Goal: Transaction & Acquisition: Book appointment/travel/reservation

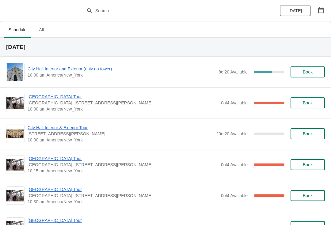
click at [92, 71] on span "City Hall Interior and Exterior (only no tower)" at bounding box center [122, 69] width 188 height 6
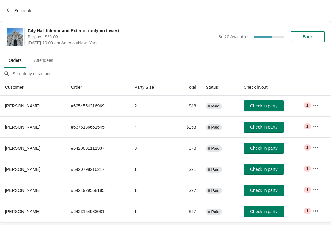
click at [326, 94] on th at bounding box center [319, 87] width 23 height 16
click at [13, 7] on button "Schedule" at bounding box center [20, 10] width 34 height 11
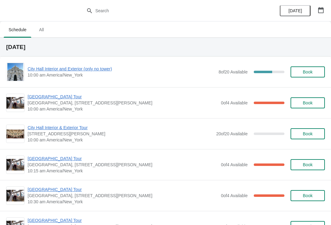
click at [43, 97] on span "[GEOGRAPHIC_DATA] Tour" at bounding box center [123, 97] width 190 height 6
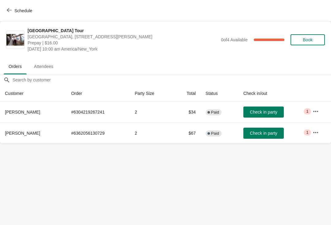
click at [15, 11] on span "Schedule" at bounding box center [23, 10] width 18 height 5
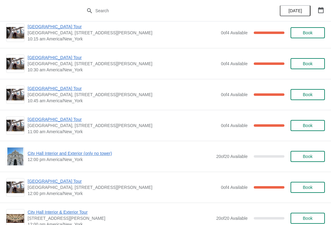
scroll to position [133, 0]
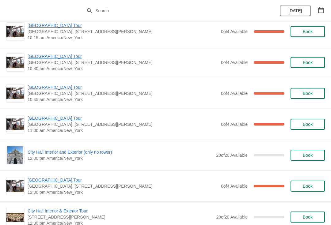
click at [102, 154] on span "City Hall Interior and Exterior (only no tower)" at bounding box center [120, 152] width 185 height 6
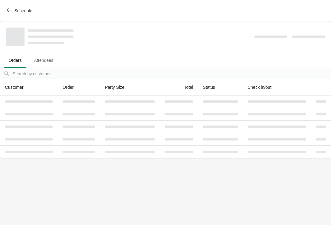
click at [12, 12] on span "Schedule" at bounding box center [20, 11] width 24 height 6
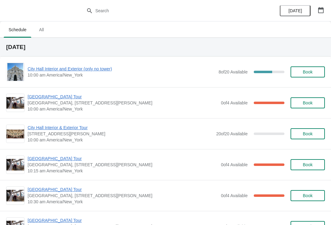
click at [103, 70] on span "City Hall Interior and Exterior (only no tower)" at bounding box center [122, 69] width 188 height 6
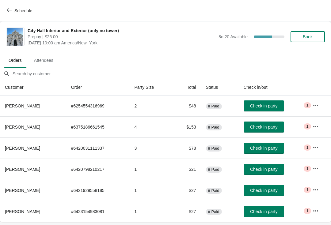
click at [8, 10] on icon "button" at bounding box center [9, 10] width 5 height 5
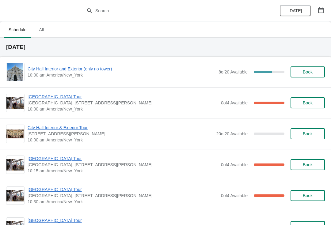
click at [51, 94] on span "[GEOGRAPHIC_DATA] Tour" at bounding box center [123, 97] width 190 height 6
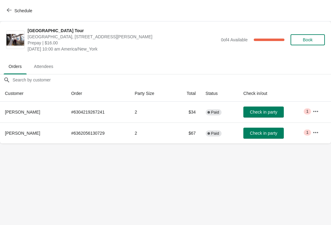
click at [9, 12] on icon "button" at bounding box center [9, 10] width 5 height 5
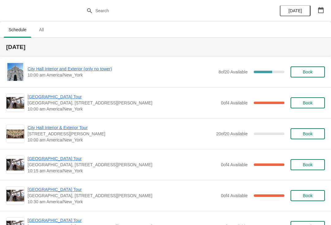
click at [46, 158] on span "[GEOGRAPHIC_DATA] Tour" at bounding box center [123, 159] width 190 height 6
click at [107, 68] on span "City Hall Interior and Exterior (only no tower)" at bounding box center [122, 69] width 188 height 6
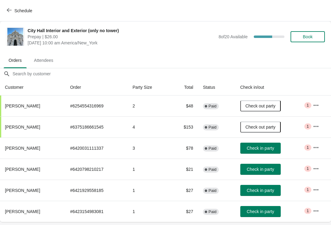
click at [260, 210] on span "Check in party" at bounding box center [260, 211] width 27 height 5
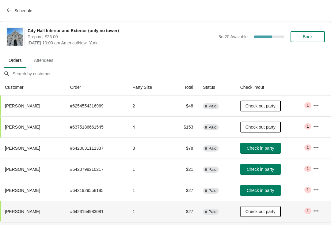
click at [263, 150] on span "Check in party" at bounding box center [260, 148] width 27 height 5
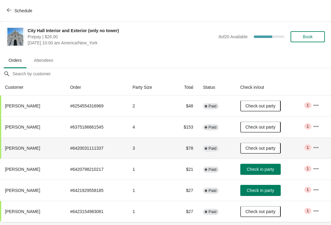
click at [267, 173] on button "Check in party" at bounding box center [260, 169] width 40 height 11
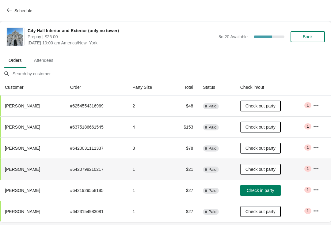
click at [1, 5] on div "Schedule" at bounding box center [165, 10] width 331 height 21
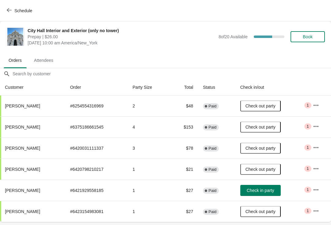
click at [9, 11] on icon "button" at bounding box center [9, 10] width 5 height 5
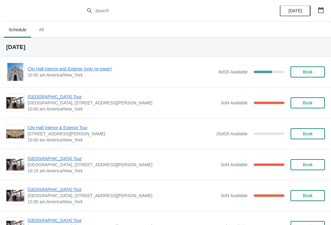
click at [72, 158] on span "[GEOGRAPHIC_DATA] Tour" at bounding box center [123, 159] width 190 height 6
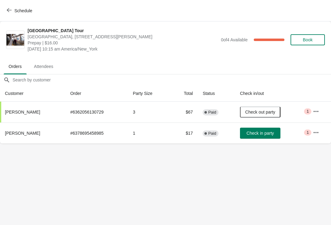
click at [262, 135] on span "Check in party" at bounding box center [259, 133] width 27 height 5
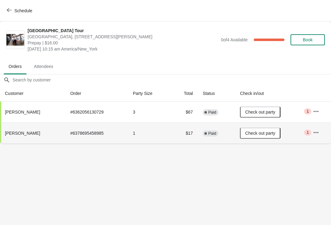
click at [5, 9] on button "Schedule" at bounding box center [20, 10] width 34 height 11
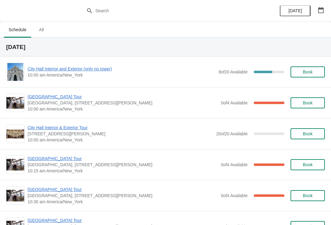
click at [46, 92] on div "City Hall Tower Tour City Hall Visitor Center, 1400 John F Kennedy Boulevard Su…" at bounding box center [165, 102] width 331 height 31
click at [43, 99] on span "[GEOGRAPHIC_DATA] Tour" at bounding box center [123, 97] width 190 height 6
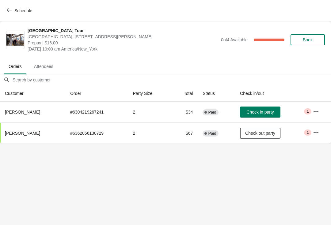
click at [266, 109] on button "Check in party" at bounding box center [260, 112] width 40 height 11
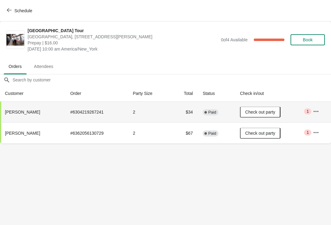
click at [8, 11] on icon "button" at bounding box center [9, 10] width 5 height 4
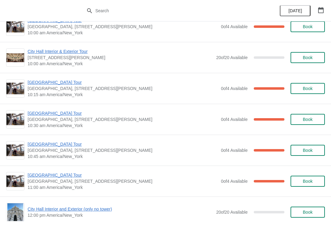
scroll to position [77, 0]
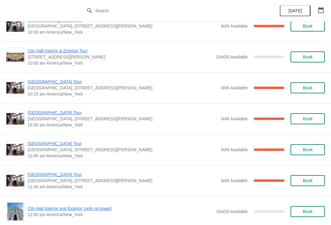
click at [57, 111] on span "[GEOGRAPHIC_DATA] Tour" at bounding box center [123, 113] width 190 height 6
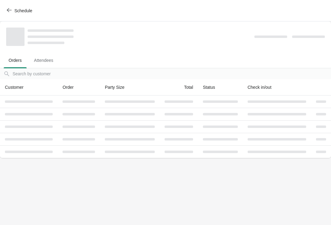
scroll to position [0, 0]
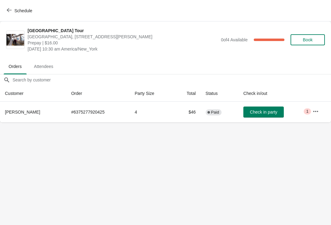
click at [260, 113] on span "Check in party" at bounding box center [263, 112] width 27 height 5
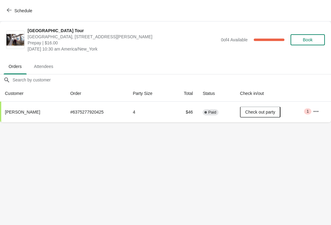
click at [8, 2] on div "Schedule" at bounding box center [165, 10] width 331 height 21
click at [12, 11] on span "Schedule" at bounding box center [20, 11] width 24 height 6
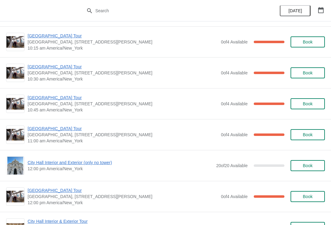
scroll to position [123, 0]
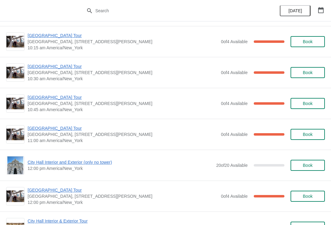
click at [36, 100] on span "[GEOGRAPHIC_DATA] Tour" at bounding box center [123, 97] width 190 height 6
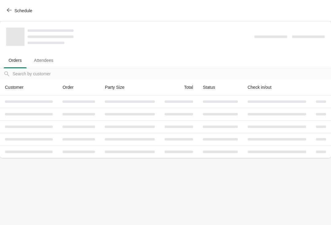
scroll to position [0, 0]
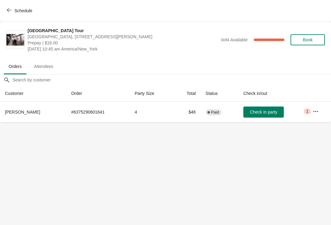
click at [261, 110] on span "Check in party" at bounding box center [263, 112] width 27 height 5
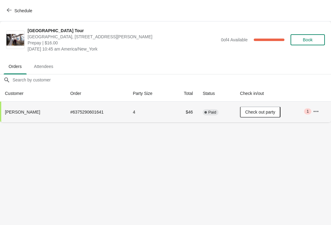
click at [6, 12] on button "Schedule" at bounding box center [20, 10] width 34 height 11
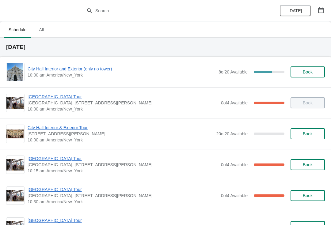
click at [302, 11] on span "[DATE]" at bounding box center [295, 10] width 20 height 5
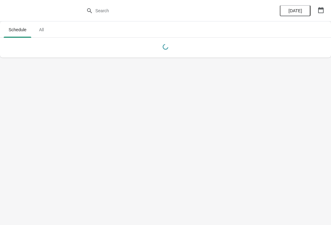
click at [324, 9] on button "button" at bounding box center [320, 10] width 11 height 11
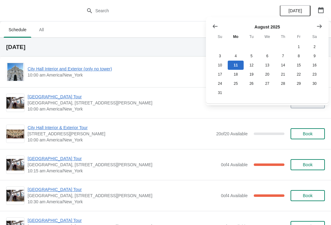
click at [317, 24] on icon "Show next month, September 2025" at bounding box center [319, 26] width 6 height 6
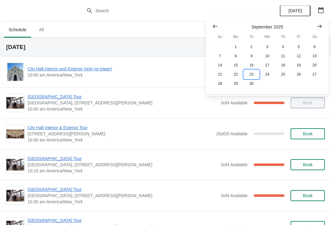
click at [254, 77] on button "23" at bounding box center [252, 74] width 16 height 9
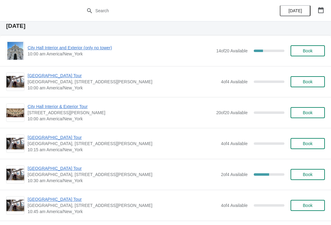
scroll to position [21, 0]
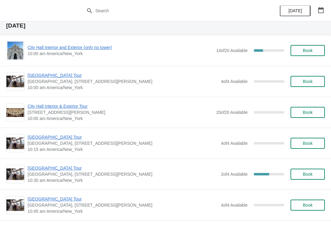
click at [110, 46] on span "City Hall Interior and Exterior (only no tower)" at bounding box center [120, 47] width 185 height 6
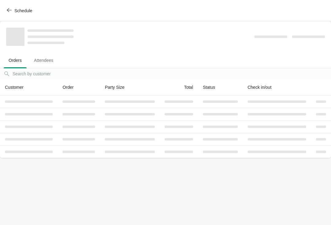
scroll to position [0, 0]
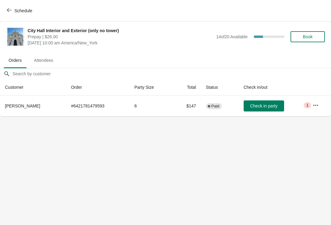
click at [6, 11] on button "Schedule" at bounding box center [20, 10] width 34 height 11
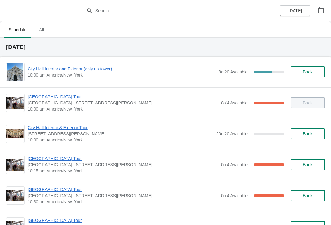
click at [28, 49] on h2 "[DATE]" at bounding box center [165, 47] width 319 height 6
click at [84, 71] on span "City Hall Interior and Exterior (only no tower)" at bounding box center [122, 69] width 188 height 6
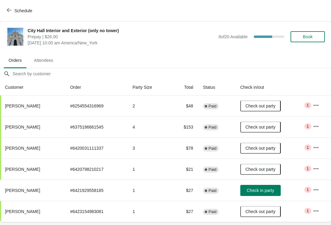
click at [7, 10] on icon "button" at bounding box center [9, 10] width 5 height 4
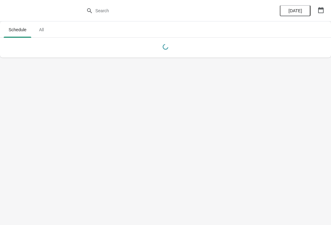
click at [293, 11] on span "[DATE]" at bounding box center [294, 10] width 13 height 5
click at [316, 7] on button "button" at bounding box center [320, 10] width 11 height 11
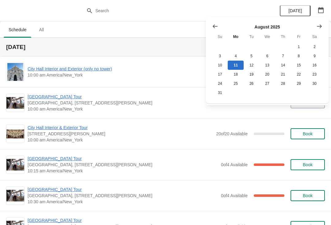
click at [318, 24] on icon "Show next month, September 2025" at bounding box center [319, 26] width 6 height 6
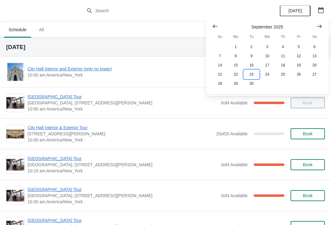
click at [253, 76] on button "23" at bounding box center [252, 74] width 16 height 9
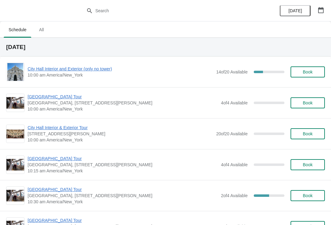
click at [89, 61] on div "City Hall Interior and Exterior (only no tower) 10:00 am America/New_York 14 of…" at bounding box center [165, 72] width 331 height 31
click at [92, 71] on span "City Hall Interior and Exterior (only no tower)" at bounding box center [120, 69] width 185 height 6
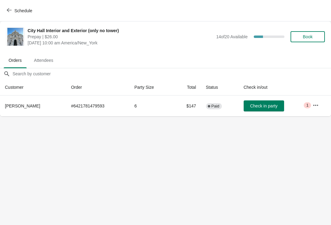
click at [315, 105] on icon "button" at bounding box center [316, 105] width 6 height 6
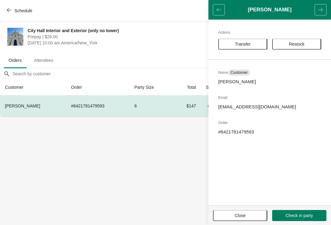
click at [246, 47] on button "Transfer" at bounding box center [242, 44] width 49 height 11
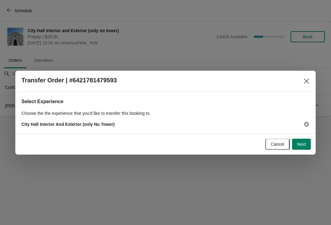
click at [306, 141] on button "Next" at bounding box center [301, 144] width 19 height 11
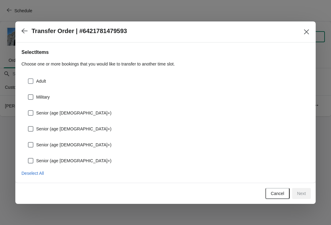
click at [32, 77] on label "Adult" at bounding box center [37, 81] width 18 height 9
click at [28, 78] on input "Adult" at bounding box center [28, 78] width 0 height 0
checkbox input "true"
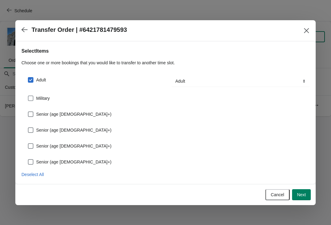
click at [28, 101] on label "Military" at bounding box center [39, 98] width 22 height 9
click at [28, 96] on input "Military" at bounding box center [28, 96] width 0 height 0
checkbox input "true"
select select "Military"
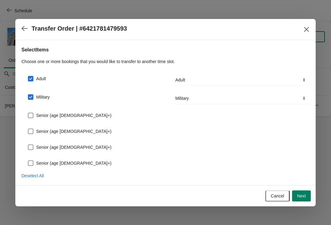
click at [30, 98] on span at bounding box center [31, 97] width 6 height 6
click at [28, 95] on input "Military" at bounding box center [28, 94] width 0 height 0
checkbox input "false"
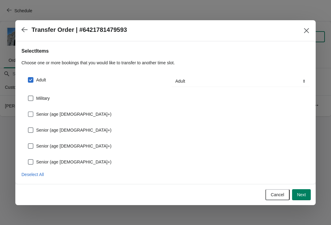
click at [33, 115] on span at bounding box center [31, 115] width 6 height 6
click at [28, 112] on input "Senior (age [DEMOGRAPHIC_DATA]+)" at bounding box center [28, 112] width 0 height 0
checkbox input "true"
select select "Senior (age [DEMOGRAPHIC_DATA]+)"
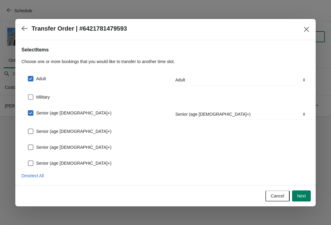
click at [33, 95] on span at bounding box center [31, 97] width 6 height 6
click at [28, 95] on input "Military" at bounding box center [28, 94] width 0 height 0
checkbox input "true"
select select "Military"
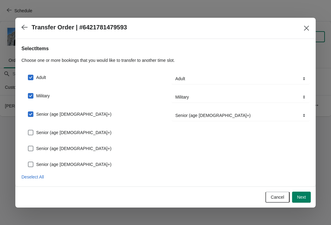
click at [31, 125] on div "Senior (age [DEMOGRAPHIC_DATA]+)" at bounding box center [165, 129] width 288 height 13
click at [35, 130] on label "Senior (age [DEMOGRAPHIC_DATA]+)" at bounding box center [70, 132] width 84 height 9
click at [28, 130] on input "Senior (age [DEMOGRAPHIC_DATA]+)" at bounding box center [28, 130] width 0 height 0
checkbox input "true"
select select "Senior (age [DEMOGRAPHIC_DATA]+)"
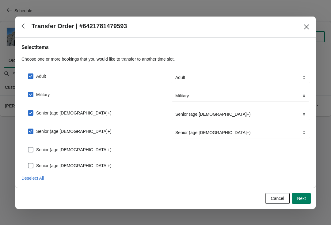
click at [28, 151] on span at bounding box center [31, 150] width 6 height 6
click at [28, 147] on input "Senior (age 65+)" at bounding box center [28, 147] width 0 height 0
checkbox input "true"
select select "Senior (age 65+)"
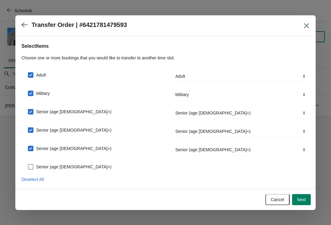
click at [31, 167] on span at bounding box center [31, 167] width 6 height 6
click at [28, 165] on input "Senior (age 65+)" at bounding box center [28, 164] width 0 height 0
checkbox input "true"
select select "Senior (age 65+)"
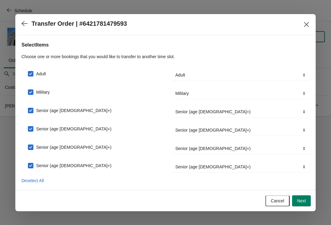
click at [304, 202] on span "Next" at bounding box center [301, 201] width 9 height 5
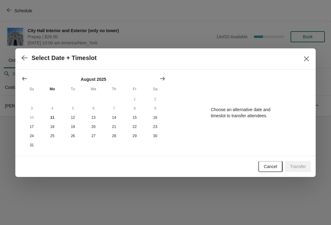
click at [167, 76] on button "Show next month, September 2025" at bounding box center [162, 78] width 11 height 11
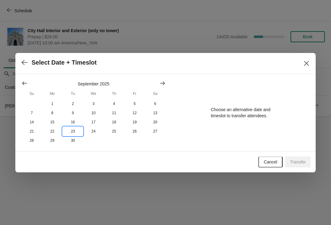
click at [75, 131] on button "23" at bounding box center [73, 131] width 21 height 9
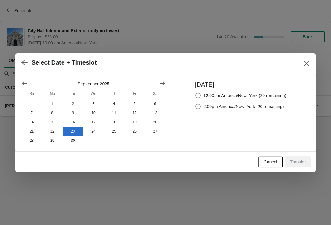
click at [197, 106] on span at bounding box center [198, 107] width 6 height 6
click at [196, 104] on input "2:00pm America/New_York (20 remaining)" at bounding box center [195, 104] width 0 height 0
radio input "true"
click at [301, 160] on span "Transfer" at bounding box center [298, 162] width 16 height 5
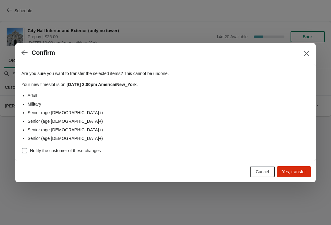
click at [27, 151] on span at bounding box center [25, 151] width 6 height 6
click at [22, 148] on input "Notify the customer of these changes" at bounding box center [22, 148] width 0 height 0
checkbox input "true"
click at [300, 172] on span "Yes, transfer" at bounding box center [294, 171] width 24 height 5
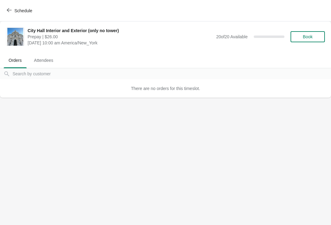
click at [9, 11] on icon "button" at bounding box center [9, 10] width 5 height 4
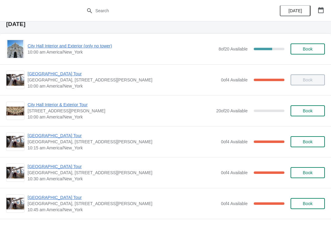
scroll to position [25, 0]
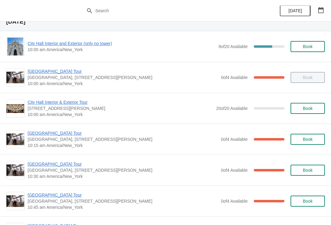
click at [325, 8] on button "button" at bounding box center [320, 10] width 11 height 11
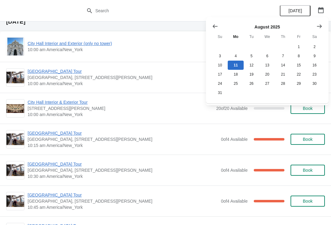
click at [320, 28] on icon "Show next month, September 2025" at bounding box center [319, 26] width 6 height 6
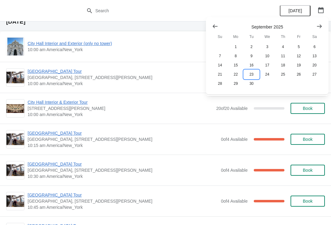
click at [250, 78] on button "23" at bounding box center [252, 74] width 16 height 9
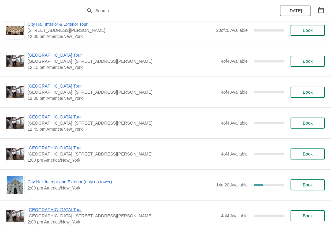
scroll to position [324, 0]
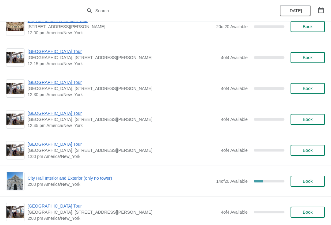
click at [316, 118] on span "Book" at bounding box center [307, 119] width 23 height 5
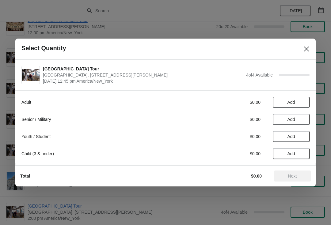
click at [301, 118] on span "Add" at bounding box center [291, 119] width 26 height 5
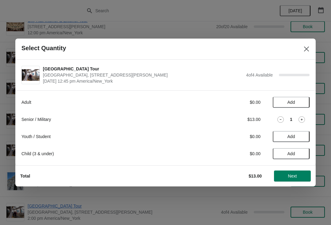
click at [304, 117] on icon at bounding box center [301, 119] width 6 height 6
click at [304, 118] on icon at bounding box center [301, 119] width 6 height 6
click at [304, 117] on icon at bounding box center [301, 119] width 6 height 6
click at [298, 176] on span "Next" at bounding box center [292, 176] width 27 height 5
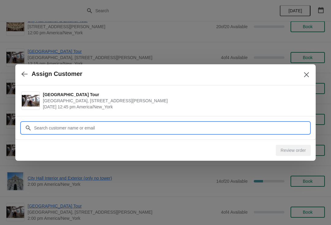
click at [136, 128] on input "Customer" at bounding box center [172, 128] width 276 height 11
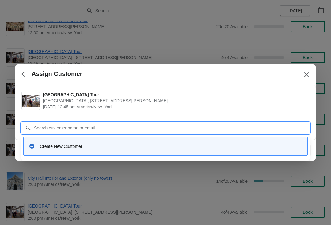
click at [89, 151] on div "Create New Customer" at bounding box center [165, 146] width 278 height 13
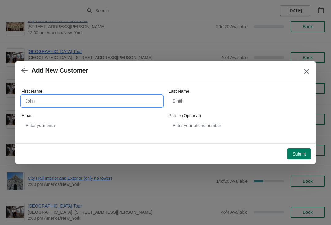
click at [96, 105] on input "First Name" at bounding box center [91, 101] width 141 height 11
type input "Joan"
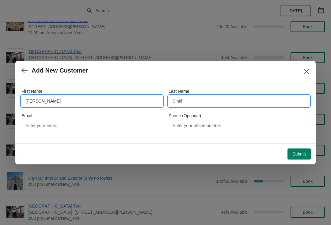
click at [231, 98] on input "Last Name" at bounding box center [239, 101] width 141 height 11
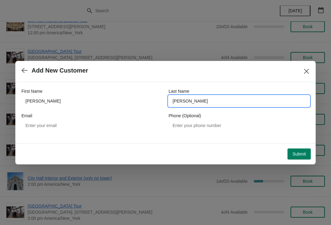
type input "gangl"
click at [301, 154] on span "Submit" at bounding box center [298, 154] width 13 height 5
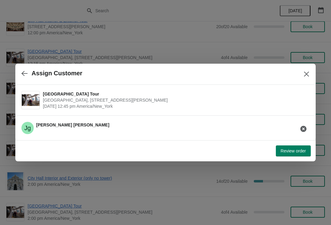
click at [299, 151] on span "Review order" at bounding box center [293, 151] width 25 height 5
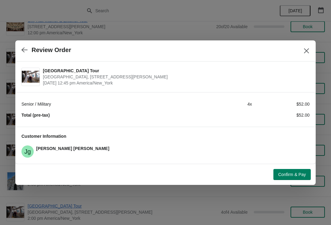
click at [124, 192] on div at bounding box center [165, 112] width 331 height 225
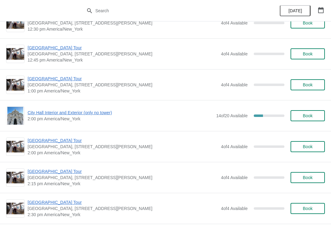
scroll to position [390, 0]
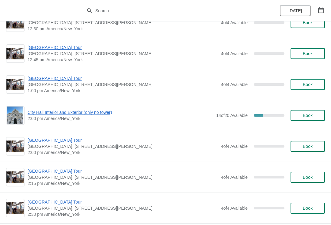
click at [306, 88] on button "Book" at bounding box center [308, 84] width 34 height 11
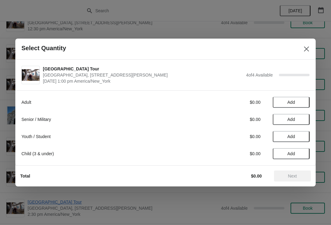
click at [304, 118] on span "Add" at bounding box center [291, 119] width 26 height 5
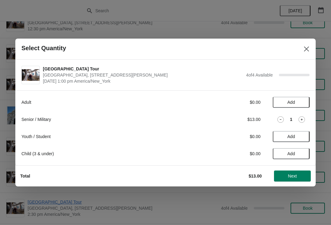
click at [305, 120] on icon at bounding box center [301, 119] width 6 height 6
click at [301, 174] on span "Next" at bounding box center [292, 176] width 27 height 5
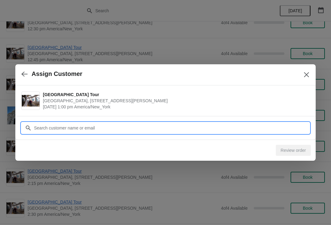
click at [149, 131] on input "Customer" at bounding box center [172, 128] width 276 height 11
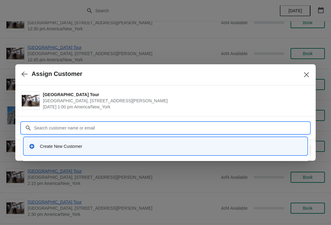
click at [98, 149] on div "Create New Customer" at bounding box center [171, 146] width 262 height 6
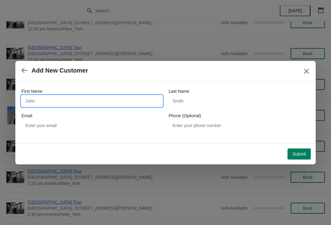
click at [111, 105] on input "First Name" at bounding box center [91, 101] width 141 height 11
type input "Joan"
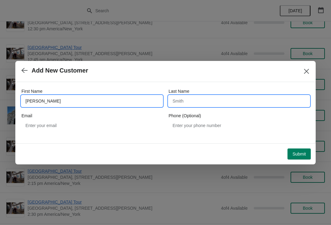
click at [215, 99] on input "Last Name" at bounding box center [239, 101] width 141 height 11
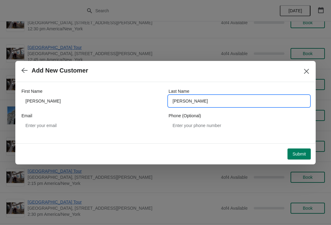
type input "gangl"
click at [307, 152] on button "Submit" at bounding box center [298, 154] width 23 height 11
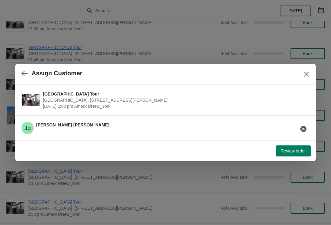
click at [301, 151] on span "Review order" at bounding box center [293, 151] width 25 height 5
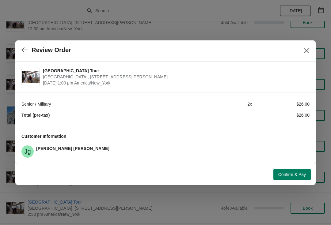
click at [300, 175] on span "Confirm & Pay" at bounding box center [292, 174] width 28 height 5
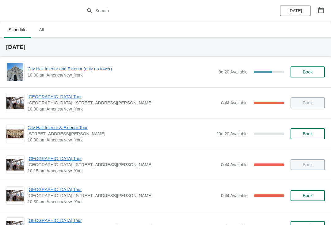
click at [322, 13] on button "button" at bounding box center [320, 10] width 11 height 11
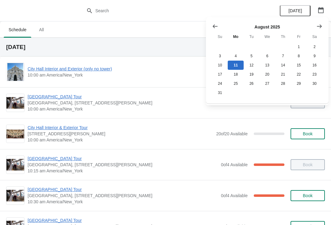
click at [321, 27] on icon "Show next month, September 2025" at bounding box center [319, 26] width 5 height 4
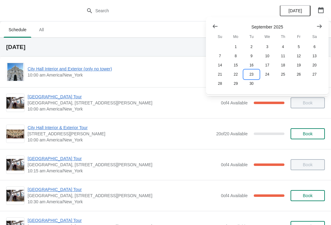
click at [257, 75] on button "23" at bounding box center [252, 74] width 16 height 9
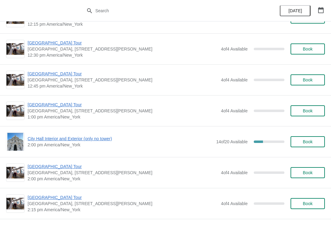
scroll to position [364, 0]
click at [311, 79] on span "Book" at bounding box center [308, 79] width 10 height 5
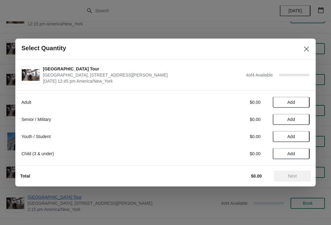
click at [303, 121] on span "Add" at bounding box center [291, 119] width 26 height 5
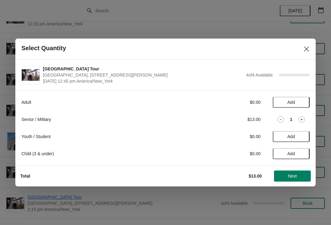
click at [304, 118] on icon at bounding box center [301, 119] width 6 height 6
click at [306, 118] on div "2" at bounding box center [291, 119] width 37 height 6
click at [303, 119] on icon at bounding box center [301, 119] width 6 height 6
click at [303, 116] on icon at bounding box center [301, 119] width 6 height 6
click at [301, 178] on span "Next" at bounding box center [292, 176] width 27 height 5
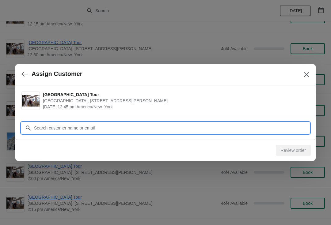
click at [210, 128] on input "Customer" at bounding box center [172, 128] width 276 height 11
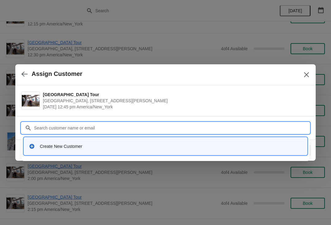
click at [115, 146] on div "Create New Customer" at bounding box center [171, 146] width 262 height 6
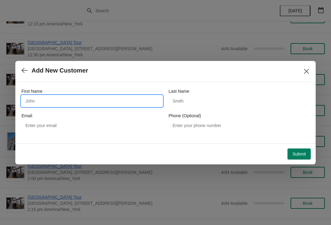
click at [114, 101] on input "First Name" at bounding box center [91, 101] width 141 height 11
type input "Joan"
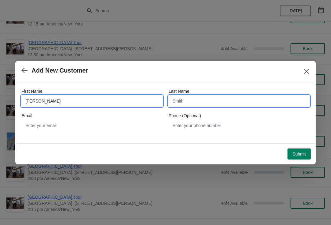
click at [234, 103] on input "Last Name" at bounding box center [239, 101] width 141 height 11
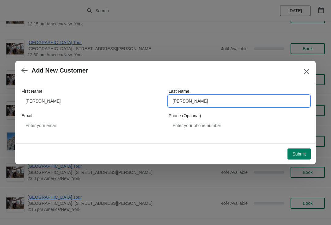
type input "gangl"
click at [301, 156] on span "Submit" at bounding box center [298, 154] width 13 height 5
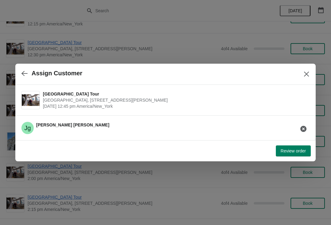
click at [303, 152] on span "Review order" at bounding box center [293, 151] width 25 height 5
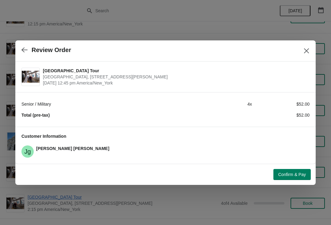
click at [302, 173] on span "Confirm & Pay" at bounding box center [292, 174] width 28 height 5
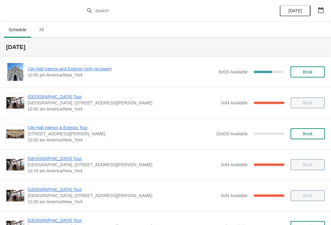
click at [325, 10] on button "button" at bounding box center [320, 10] width 11 height 11
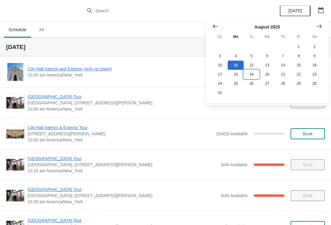
click at [255, 77] on button "19" at bounding box center [252, 74] width 16 height 9
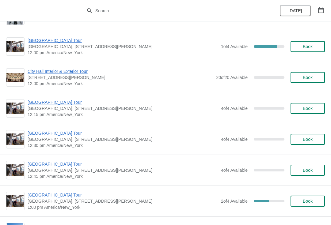
scroll to position [274, 0]
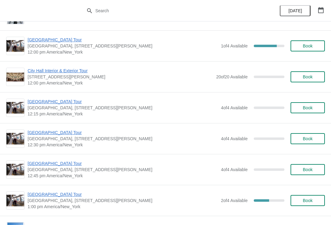
click at [312, 109] on span "Book" at bounding box center [308, 107] width 10 height 5
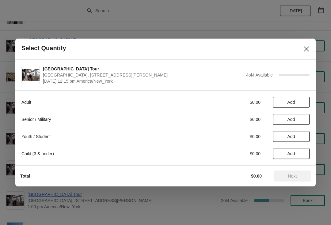
click at [293, 97] on button "Add" at bounding box center [291, 102] width 37 height 11
click at [299, 136] on span "Add" at bounding box center [291, 136] width 26 height 5
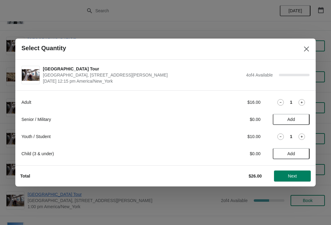
click at [280, 135] on icon at bounding box center [280, 137] width 6 height 6
click at [295, 135] on span "Add" at bounding box center [291, 136] width 8 height 5
click at [301, 136] on icon at bounding box center [301, 137] width 6 height 6
click at [297, 137] on div "2" at bounding box center [291, 137] width 37 height 6
click at [305, 134] on icon at bounding box center [301, 137] width 6 height 6
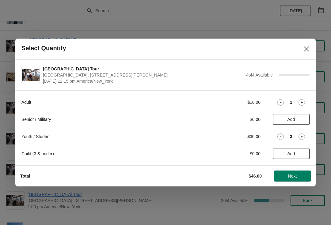
click at [302, 174] on span "Next" at bounding box center [292, 176] width 27 height 5
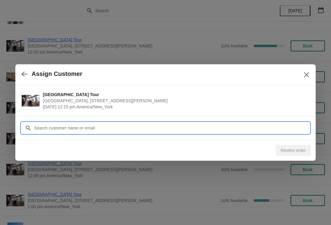
click at [184, 128] on input "Customer" at bounding box center [172, 128] width 276 height 11
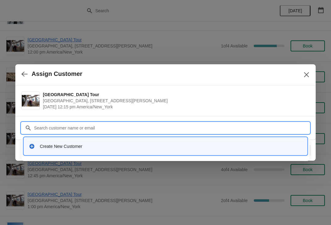
click at [83, 146] on div "Create New Customer" at bounding box center [171, 146] width 262 height 6
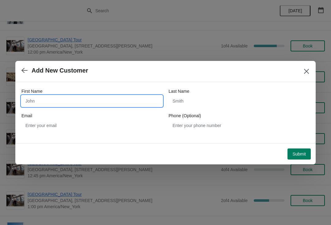
click at [104, 101] on input "First Name" at bounding box center [91, 101] width 141 height 11
type input "M"
type input "Danielle"
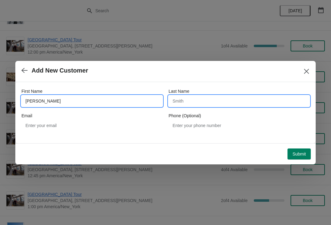
click at [214, 102] on input "Last Name" at bounding box center [239, 101] width 141 height 11
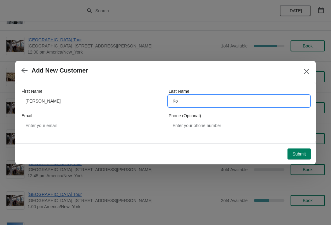
type input "Ko"
click at [301, 153] on span "Submit" at bounding box center [298, 154] width 13 height 5
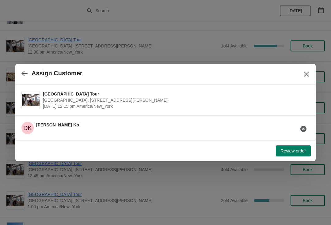
click at [300, 146] on button "Review order" at bounding box center [293, 151] width 35 height 11
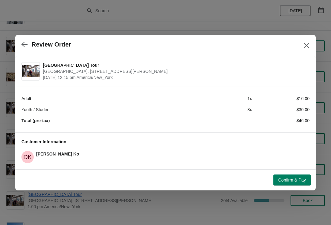
click at [299, 184] on button "Confirm & Pay" at bounding box center [291, 180] width 37 height 11
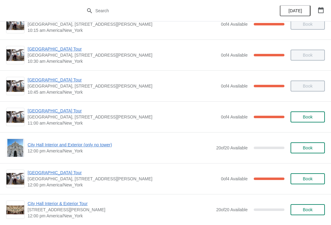
scroll to position [139, 0]
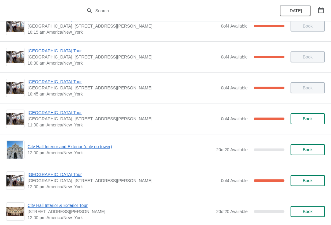
click at [62, 110] on span "[GEOGRAPHIC_DATA] Tour" at bounding box center [123, 113] width 190 height 6
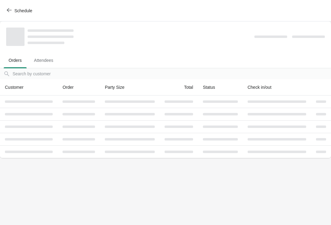
scroll to position [0, 0]
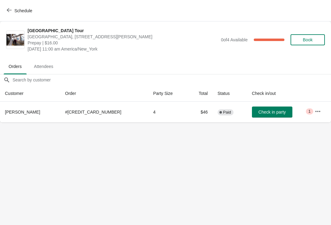
click at [275, 111] on span "Check in party" at bounding box center [272, 112] width 31 height 5
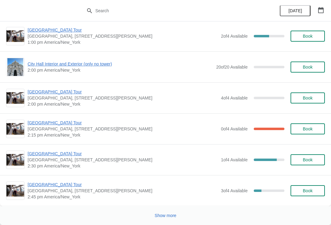
scroll to position [3671, 0]
click at [326, 12] on button "button" at bounding box center [320, 10] width 11 height 11
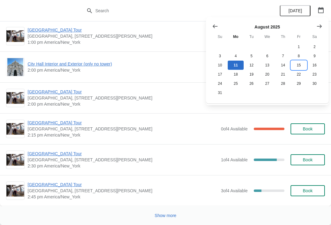
click at [298, 67] on button "15" at bounding box center [299, 65] width 16 height 9
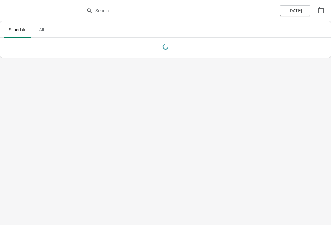
scroll to position [0, 0]
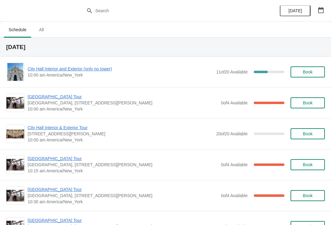
click at [323, 14] on button "button" at bounding box center [320, 10] width 11 height 11
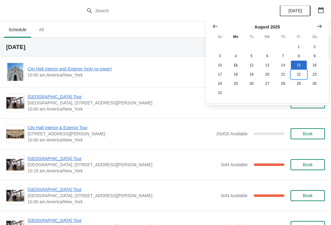
click at [297, 74] on button "22" at bounding box center [299, 74] width 16 height 9
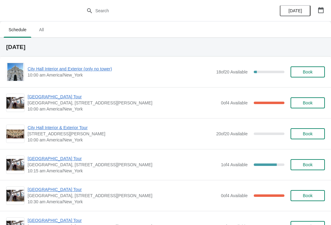
click at [321, 11] on icon "button" at bounding box center [321, 10] width 6 height 6
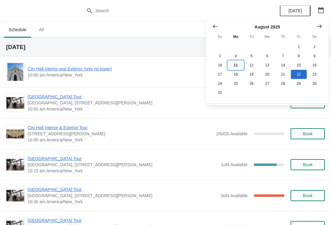
click at [238, 66] on button "11" at bounding box center [236, 65] width 16 height 9
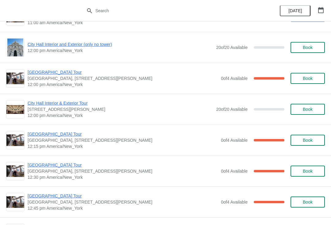
scroll to position [239, 0]
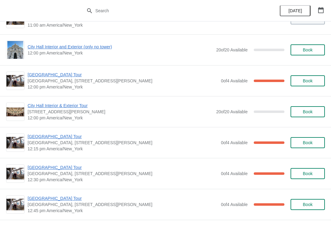
click at [57, 108] on span "City Hall Interior & Exterior Tour" at bounding box center [120, 106] width 185 height 6
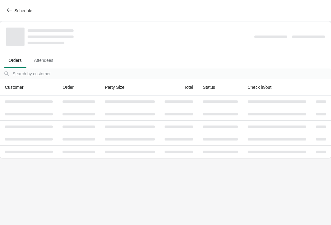
scroll to position [0, 0]
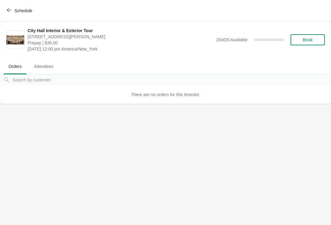
click at [13, 11] on span "Schedule" at bounding box center [20, 11] width 24 height 6
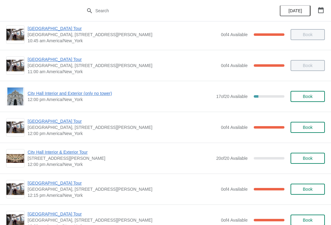
scroll to position [192, 0]
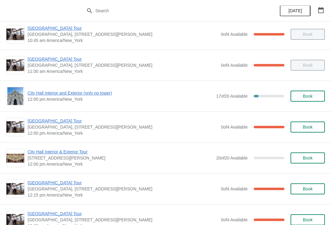
click at [48, 127] on span "[GEOGRAPHIC_DATA], [STREET_ADDRESS][PERSON_NAME]" at bounding box center [123, 127] width 190 height 6
click at [38, 123] on span "[GEOGRAPHIC_DATA] Tour" at bounding box center [123, 121] width 190 height 6
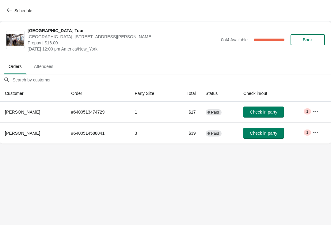
click at [8, 11] on icon "button" at bounding box center [9, 10] width 5 height 4
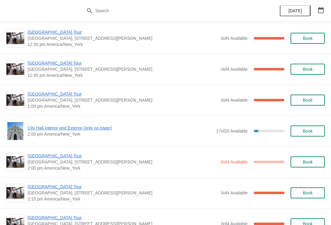
scroll to position [375, 0]
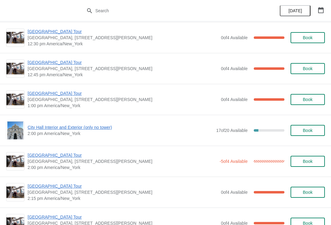
click at [112, 126] on span "City Hall Interior and Exterior (only no tower)" at bounding box center [120, 127] width 185 height 6
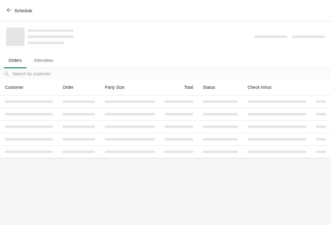
scroll to position [0, 0]
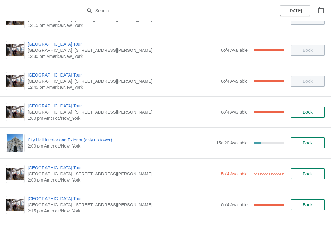
scroll to position [363, 0]
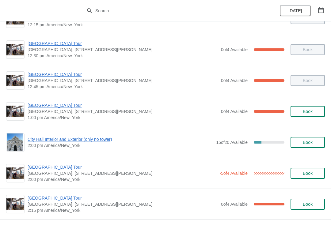
click at [104, 146] on span "2:00 pm America/New_York" at bounding box center [120, 145] width 185 height 6
click at [102, 142] on span "City Hall Interior and Exterior (only no tower)" at bounding box center [120, 139] width 185 height 6
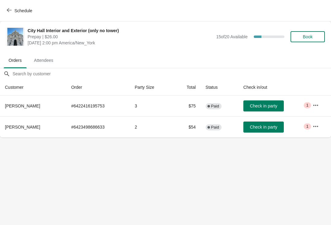
click at [310, 37] on span "Book" at bounding box center [308, 36] width 10 height 5
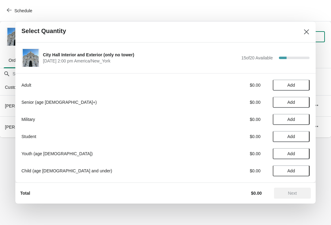
click at [294, 135] on span "Add" at bounding box center [291, 136] width 8 height 5
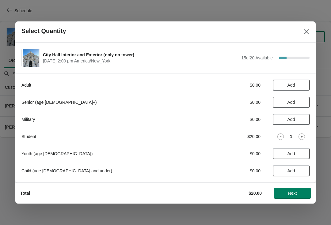
click at [299, 136] on icon at bounding box center [301, 137] width 6 height 6
click at [296, 83] on span "Add" at bounding box center [291, 85] width 26 height 5
click at [298, 190] on button "Next" at bounding box center [292, 193] width 37 height 11
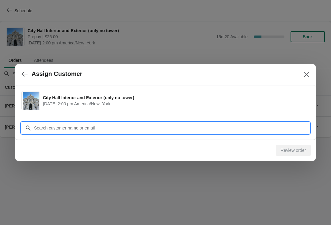
click at [244, 127] on input "Customer" at bounding box center [172, 128] width 276 height 11
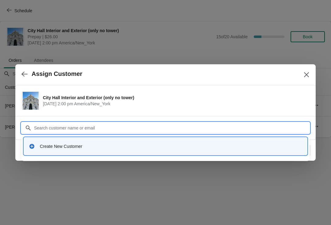
click at [206, 142] on div "Create New Customer" at bounding box center [165, 146] width 278 height 13
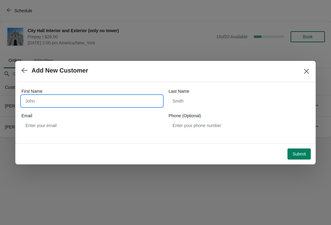
click at [94, 98] on input "First Name" at bounding box center [91, 101] width 141 height 11
type input "Lijie"
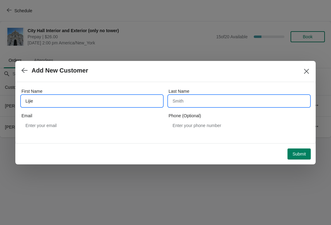
click at [229, 106] on input "Last Name" at bounding box center [239, 101] width 141 height 11
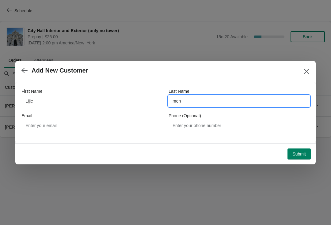
type input "men"
click at [308, 151] on button "Submit" at bounding box center [298, 154] width 23 height 11
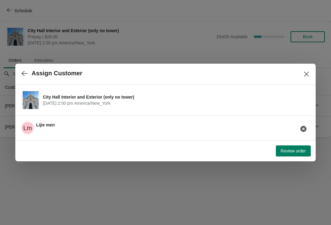
click at [296, 150] on span "Review order" at bounding box center [293, 151] width 25 height 5
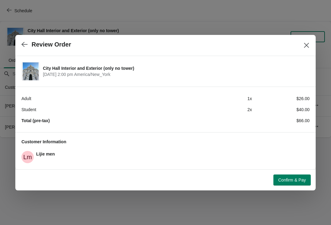
click at [295, 182] on span "Confirm & Pay" at bounding box center [292, 180] width 28 height 5
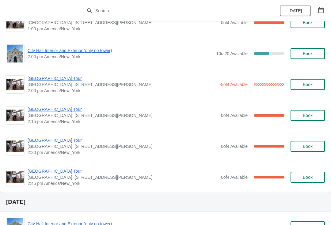
scroll to position [442, 0]
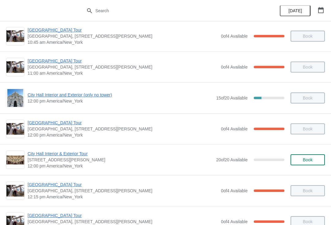
scroll to position [192, 0]
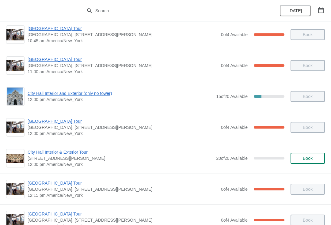
click at [42, 123] on span "[GEOGRAPHIC_DATA] Tour" at bounding box center [123, 121] width 190 height 6
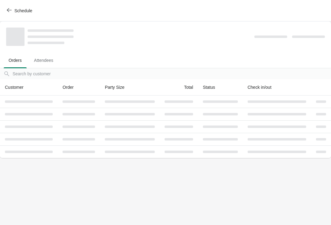
scroll to position [0, 0]
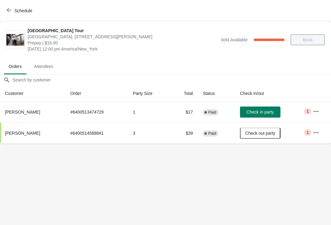
click at [267, 113] on span "Check in party" at bounding box center [259, 112] width 27 height 5
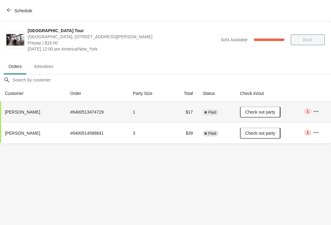
click at [4, 12] on button "Schedule" at bounding box center [20, 10] width 34 height 11
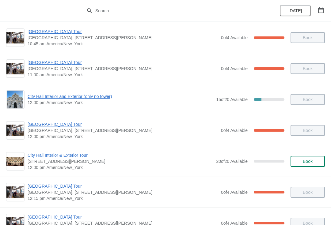
scroll to position [214, 0]
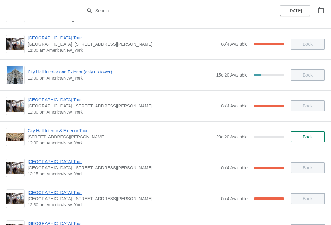
click at [44, 163] on span "[GEOGRAPHIC_DATA] Tour" at bounding box center [123, 162] width 190 height 6
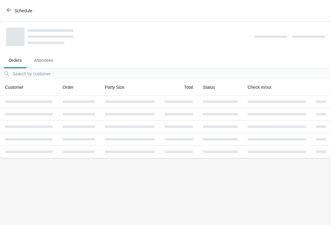
scroll to position [0, 0]
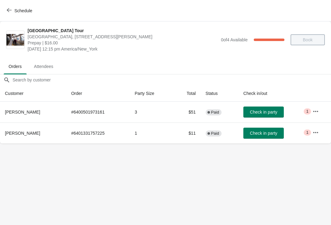
click at [265, 135] on span "Check in party" at bounding box center [263, 133] width 27 height 5
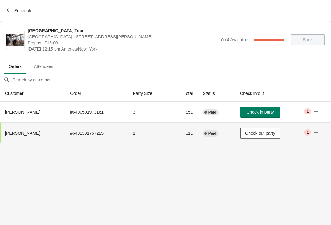
click at [267, 111] on span "Check in party" at bounding box center [259, 112] width 27 height 5
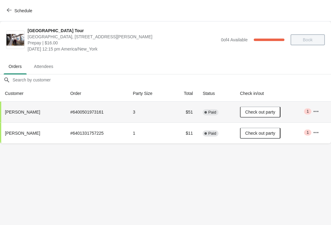
click at [9, 6] on button "Schedule" at bounding box center [20, 10] width 34 height 11
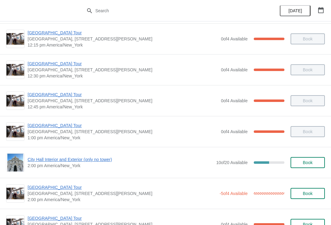
scroll to position [343, 0]
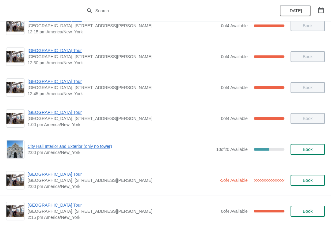
scroll to position [359, 0]
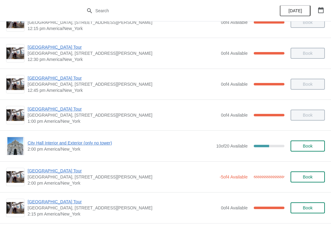
click at [41, 171] on span "[GEOGRAPHIC_DATA] Tour" at bounding box center [122, 171] width 189 height 6
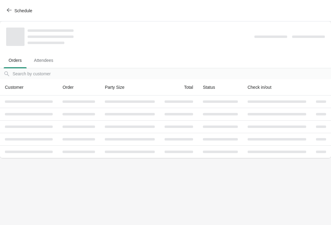
scroll to position [0, 0]
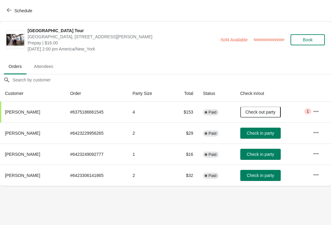
click at [255, 160] on button "Check in party" at bounding box center [260, 154] width 40 height 11
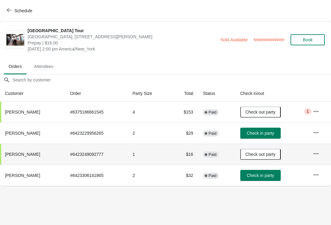
click at [9, 9] on icon "button" at bounding box center [9, 10] width 5 height 5
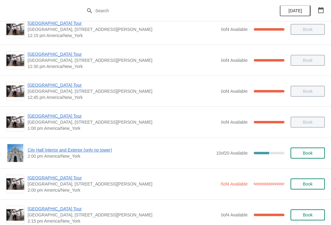
scroll to position [362, 0]
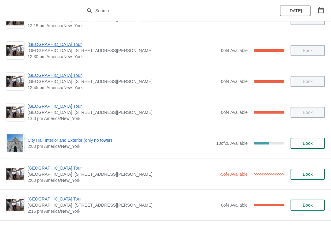
click at [39, 168] on span "[GEOGRAPHIC_DATA] Tour" at bounding box center [122, 168] width 189 height 6
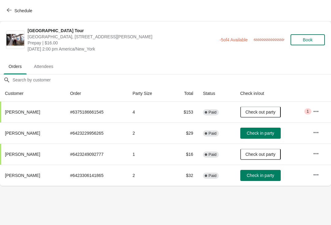
click at [268, 175] on span "Check in party" at bounding box center [260, 175] width 27 height 5
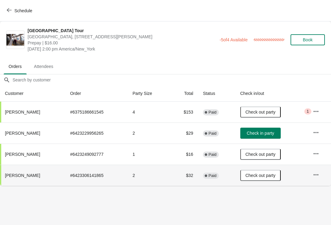
click at [7, 13] on span "button" at bounding box center [9, 11] width 5 height 6
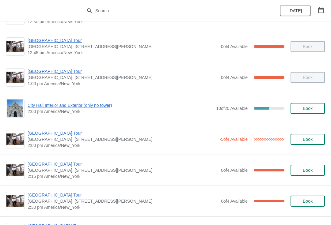
scroll to position [398, 0]
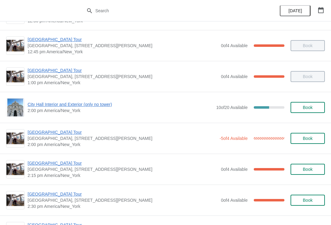
click at [43, 102] on span "City Hall Interior and Exterior (only no tower)" at bounding box center [120, 104] width 185 height 6
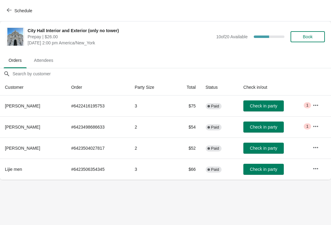
click at [269, 166] on button "Check in party" at bounding box center [263, 169] width 40 height 11
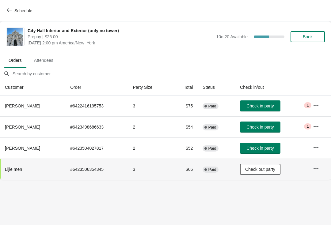
click at [256, 127] on span "Check in party" at bounding box center [259, 127] width 27 height 5
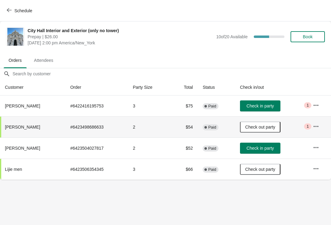
click at [270, 152] on button "Check in party" at bounding box center [260, 148] width 40 height 11
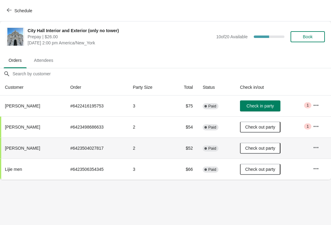
click at [310, 39] on span "Book" at bounding box center [308, 36] width 10 height 5
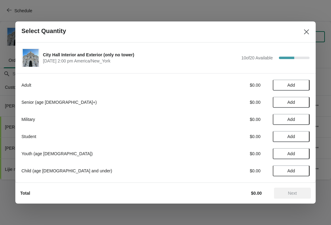
click at [296, 86] on span "Add" at bounding box center [291, 85] width 26 height 5
click at [297, 193] on span "Next" at bounding box center [292, 193] width 9 height 5
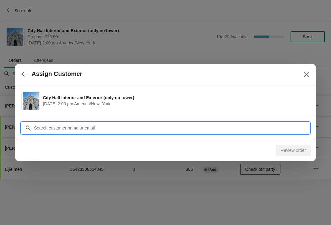
click at [154, 130] on input "Customer" at bounding box center [172, 128] width 276 height 11
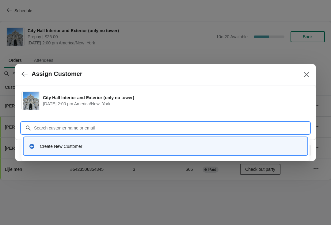
click at [150, 145] on div "Create New Customer" at bounding box center [171, 146] width 262 height 6
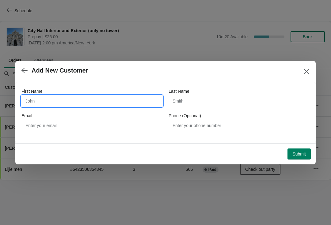
click at [126, 99] on input "First Name" at bounding box center [91, 101] width 141 height 11
type input "Janet"
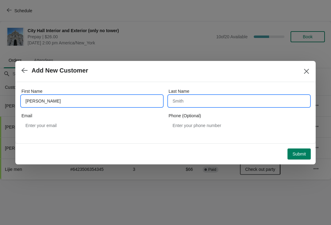
click at [239, 100] on input "Last Name" at bounding box center [239, 101] width 141 height 11
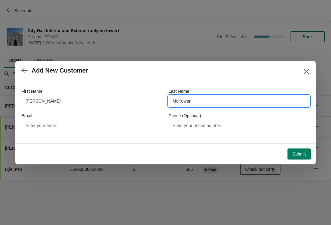
type input "McKewan"
click at [301, 152] on span "Submit" at bounding box center [298, 154] width 13 height 5
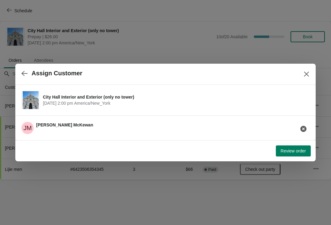
click at [300, 152] on span "Review order" at bounding box center [293, 151] width 25 height 5
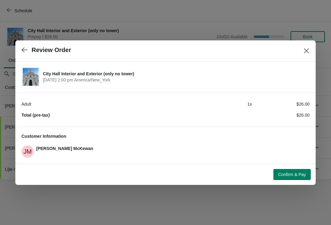
click at [298, 172] on span "Confirm & Pay" at bounding box center [292, 174] width 28 height 5
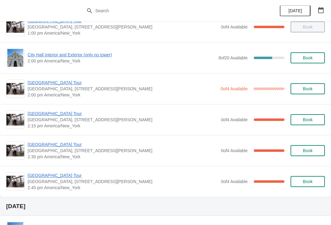
scroll to position [445, 0]
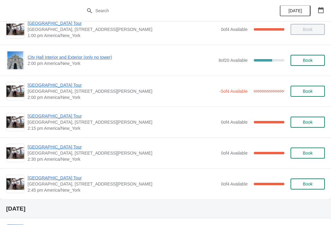
click at [308, 61] on span "Book" at bounding box center [308, 60] width 10 height 5
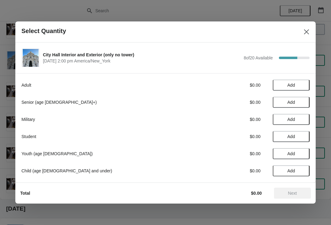
click at [299, 85] on span "Add" at bounding box center [291, 85] width 26 height 5
click at [297, 193] on span "Next" at bounding box center [292, 193] width 27 height 5
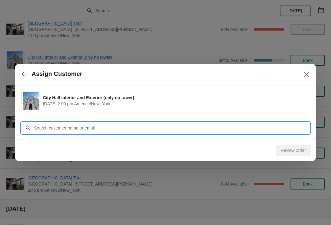
click at [207, 124] on input "Customer" at bounding box center [172, 128] width 276 height 11
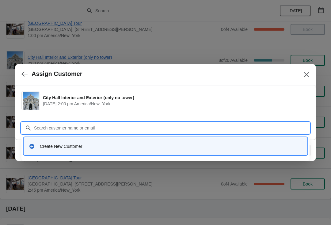
click at [190, 150] on div "Create New Customer" at bounding box center [165, 146] width 278 height 13
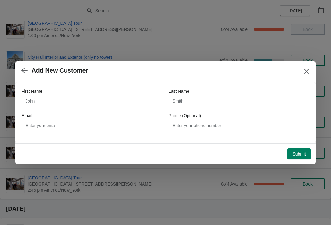
click at [113, 112] on div "First Name Last Name Email Phone (Optional)" at bounding box center [165, 109] width 288 height 43
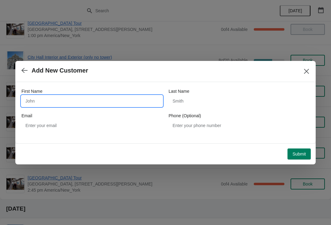
click at [123, 106] on input "First Name" at bounding box center [91, 101] width 141 height 11
type input "Jessenia"
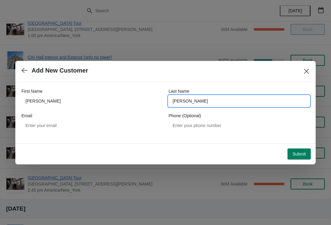
type input "Aviles"
click at [298, 149] on button "Submit" at bounding box center [298, 154] width 23 height 11
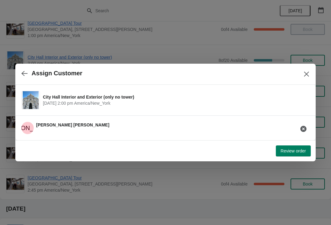
click at [301, 152] on span "Review order" at bounding box center [293, 151] width 25 height 5
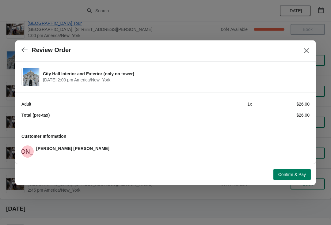
click at [298, 175] on span "Confirm & Pay" at bounding box center [292, 174] width 28 height 5
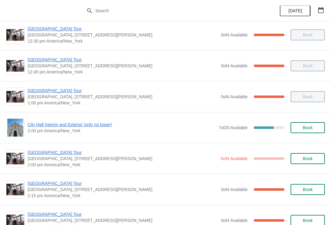
scroll to position [379, 0]
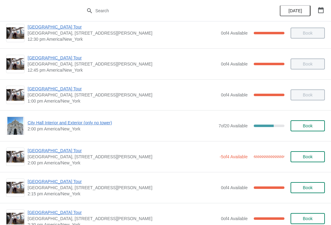
click at [53, 125] on span "City Hall Interior and Exterior (only no tower)" at bounding box center [122, 123] width 188 height 6
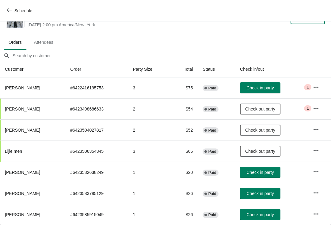
scroll to position [18, 0]
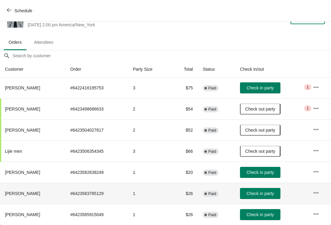
click at [264, 187] on td "Check in party" at bounding box center [271, 193] width 73 height 21
click at [262, 213] on span "Check in party" at bounding box center [259, 214] width 27 height 5
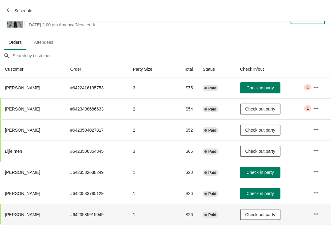
click at [256, 196] on span "Check in party" at bounding box center [259, 193] width 27 height 5
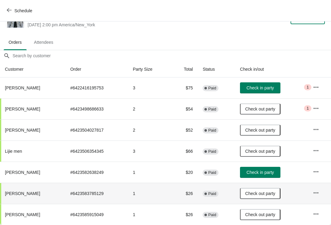
click at [254, 172] on span "Check in party" at bounding box center [259, 172] width 27 height 5
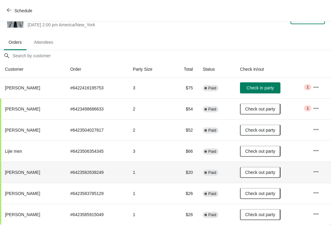
click at [11, 8] on icon "button" at bounding box center [9, 10] width 5 height 5
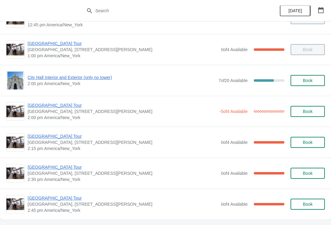
scroll to position [425, 0]
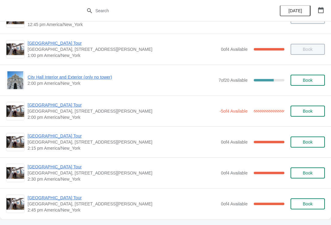
click at [41, 108] on span "[GEOGRAPHIC_DATA] Tour" at bounding box center [122, 105] width 189 height 6
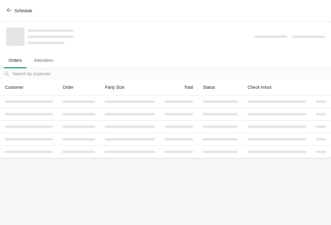
scroll to position [0, 0]
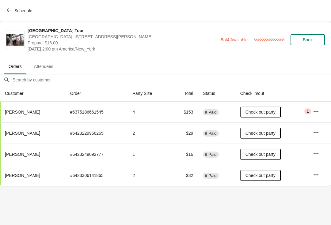
click at [7, 9] on icon "button" at bounding box center [9, 10] width 5 height 5
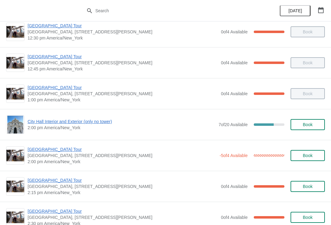
scroll to position [385, 0]
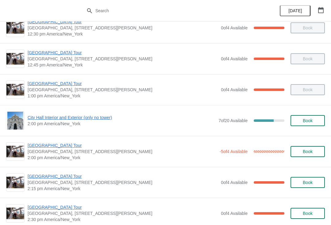
click at [40, 178] on span "[GEOGRAPHIC_DATA] Tour" at bounding box center [123, 176] width 190 height 6
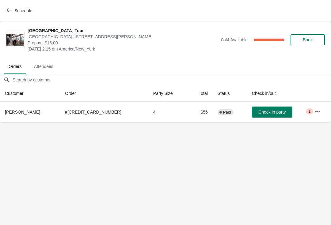
click at [9, 11] on icon "button" at bounding box center [9, 10] width 5 height 5
